Goal: Transaction & Acquisition: Download file/media

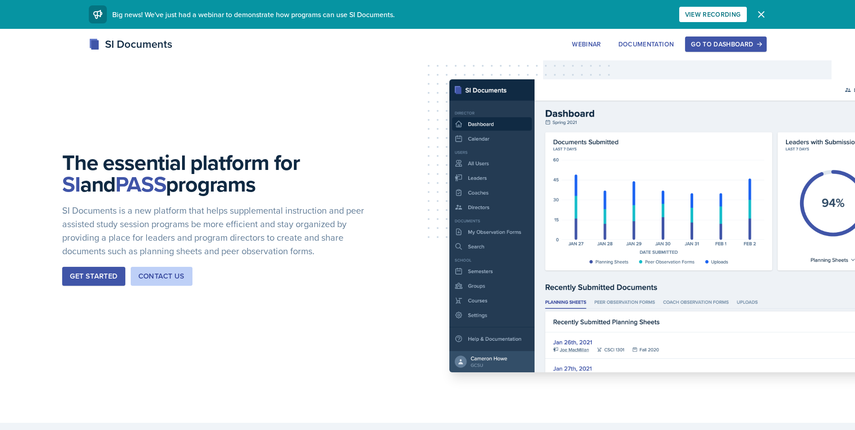
click at [764, 15] on icon "button" at bounding box center [761, 14] width 11 height 11
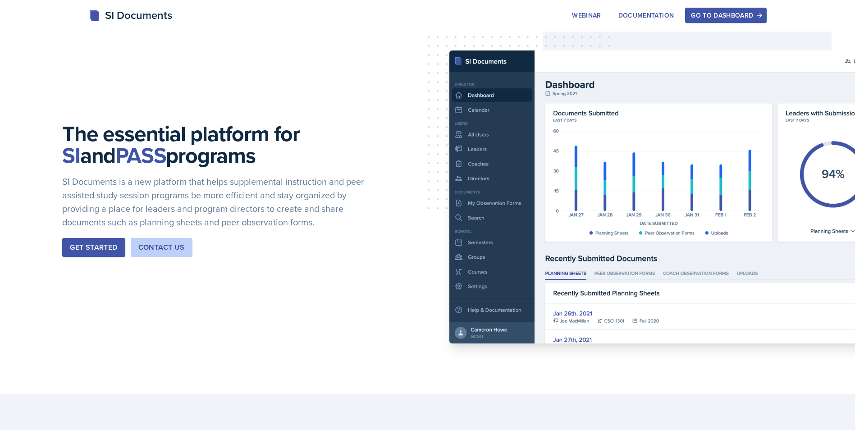
click at [733, 14] on div "Go to Dashboard" at bounding box center [725, 15] width 69 height 7
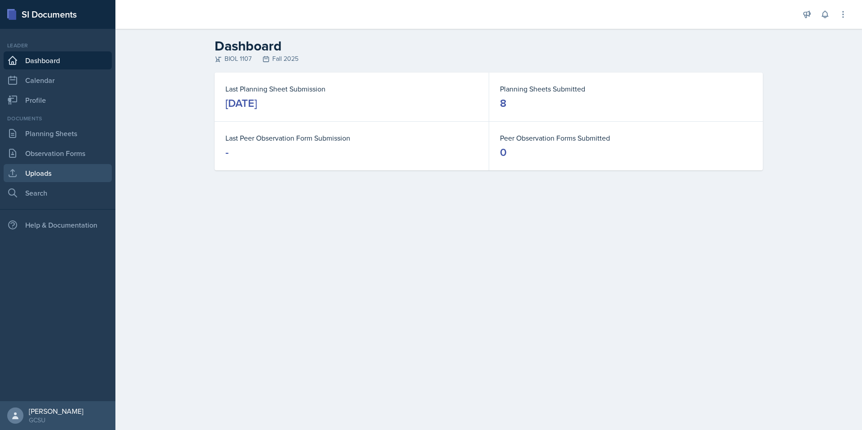
click at [53, 173] on link "Uploads" at bounding box center [58, 173] width 108 height 18
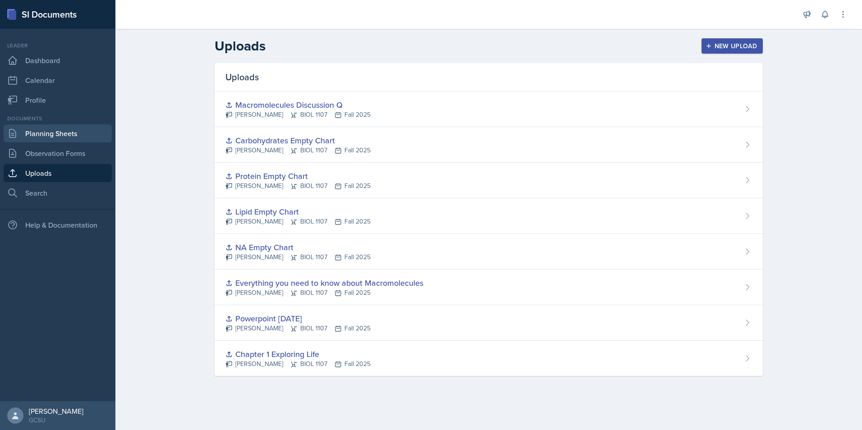
click at [59, 127] on link "Planning Sheets" at bounding box center [58, 133] width 108 height 18
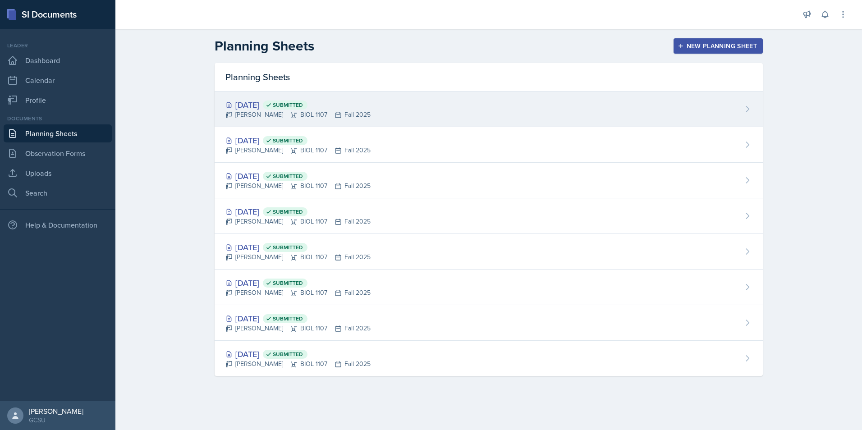
click at [257, 109] on div "[DATE] Submitted" at bounding box center [297, 105] width 145 height 12
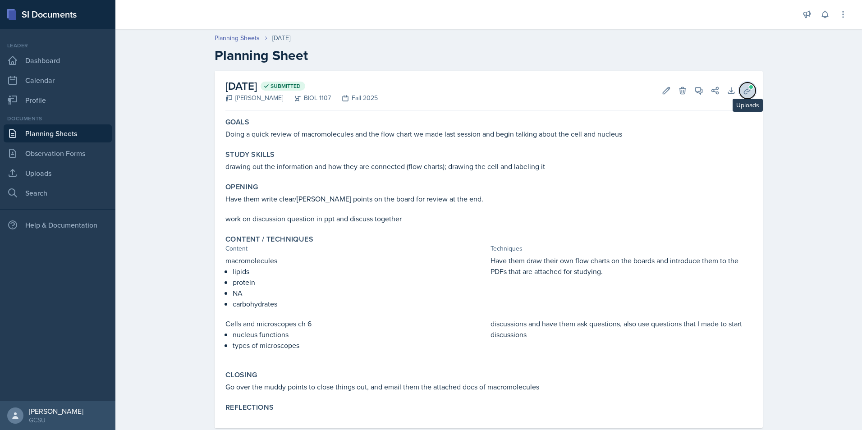
click at [746, 91] on icon at bounding box center [747, 90] width 9 height 9
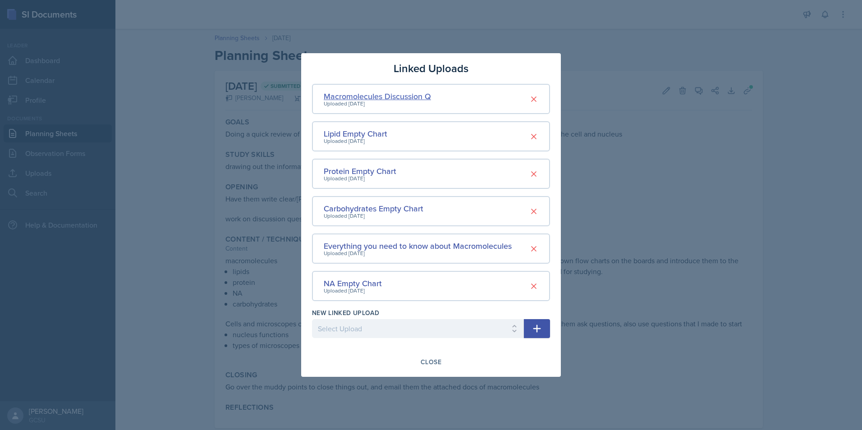
click at [386, 96] on div "Macromolecules Discussion Q" at bounding box center [377, 96] width 107 height 12
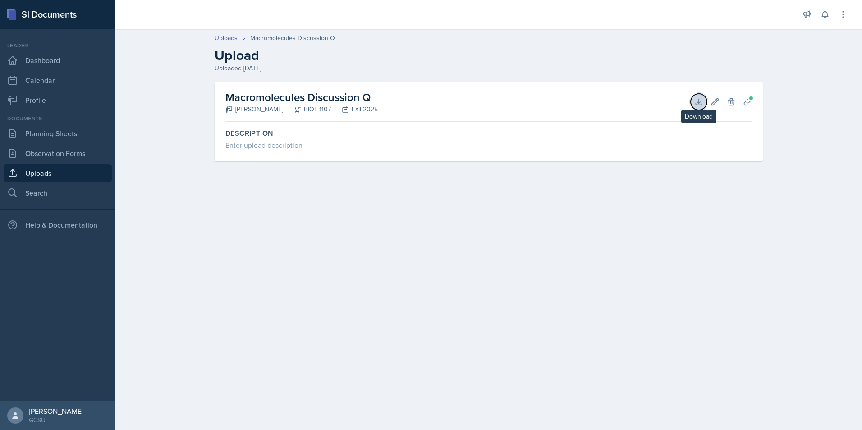
click at [704, 100] on button "Download" at bounding box center [698, 102] width 16 height 16
